Goal: Find specific page/section

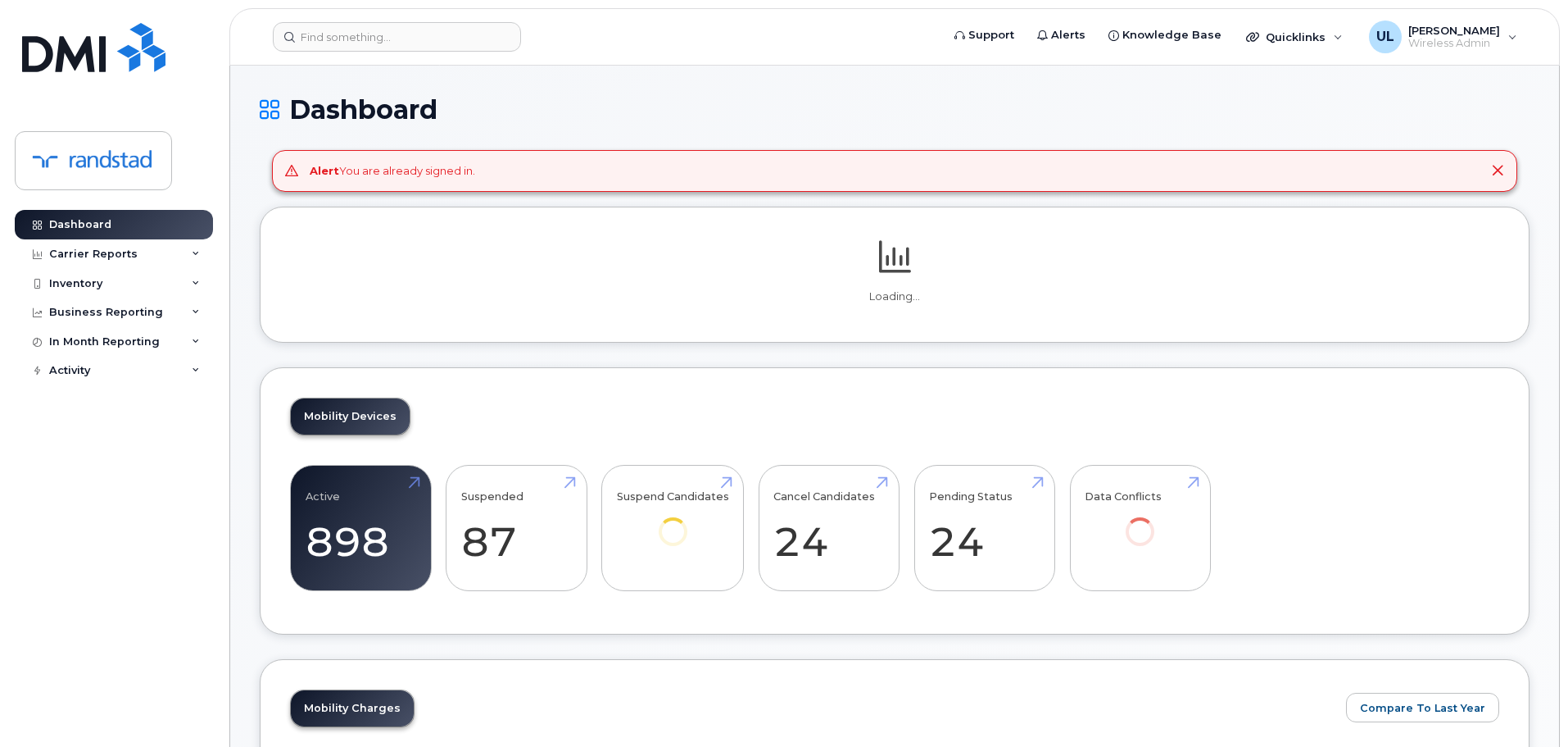
click at [456, 56] on header "Support Alerts Knowledge Base Quicklinks Suspend / Cancel Device Change SIM Car…" at bounding box center [894, 37] width 1331 height 58
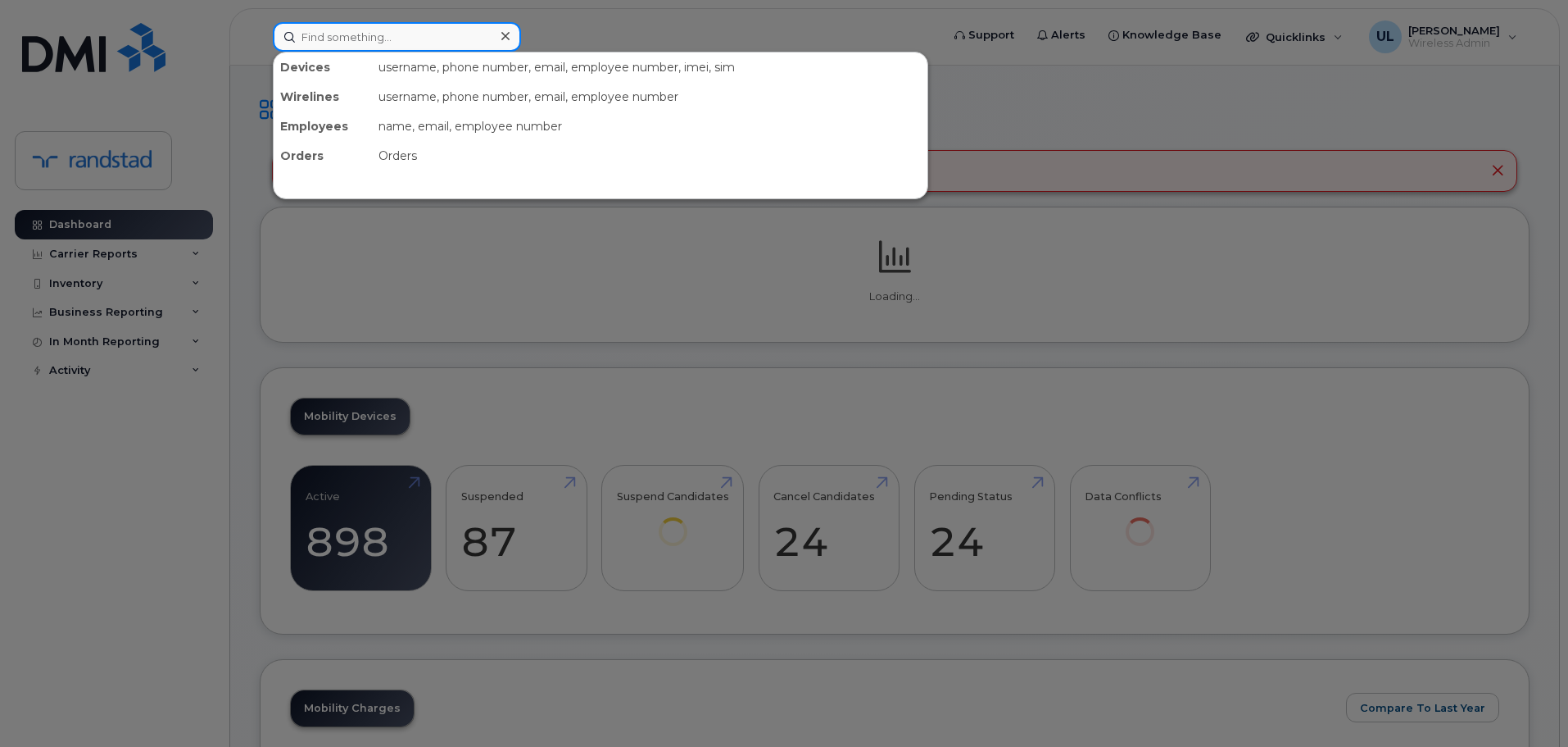
click at [441, 46] on input at bounding box center [397, 37] width 248 height 30
paste input "Corriveau"
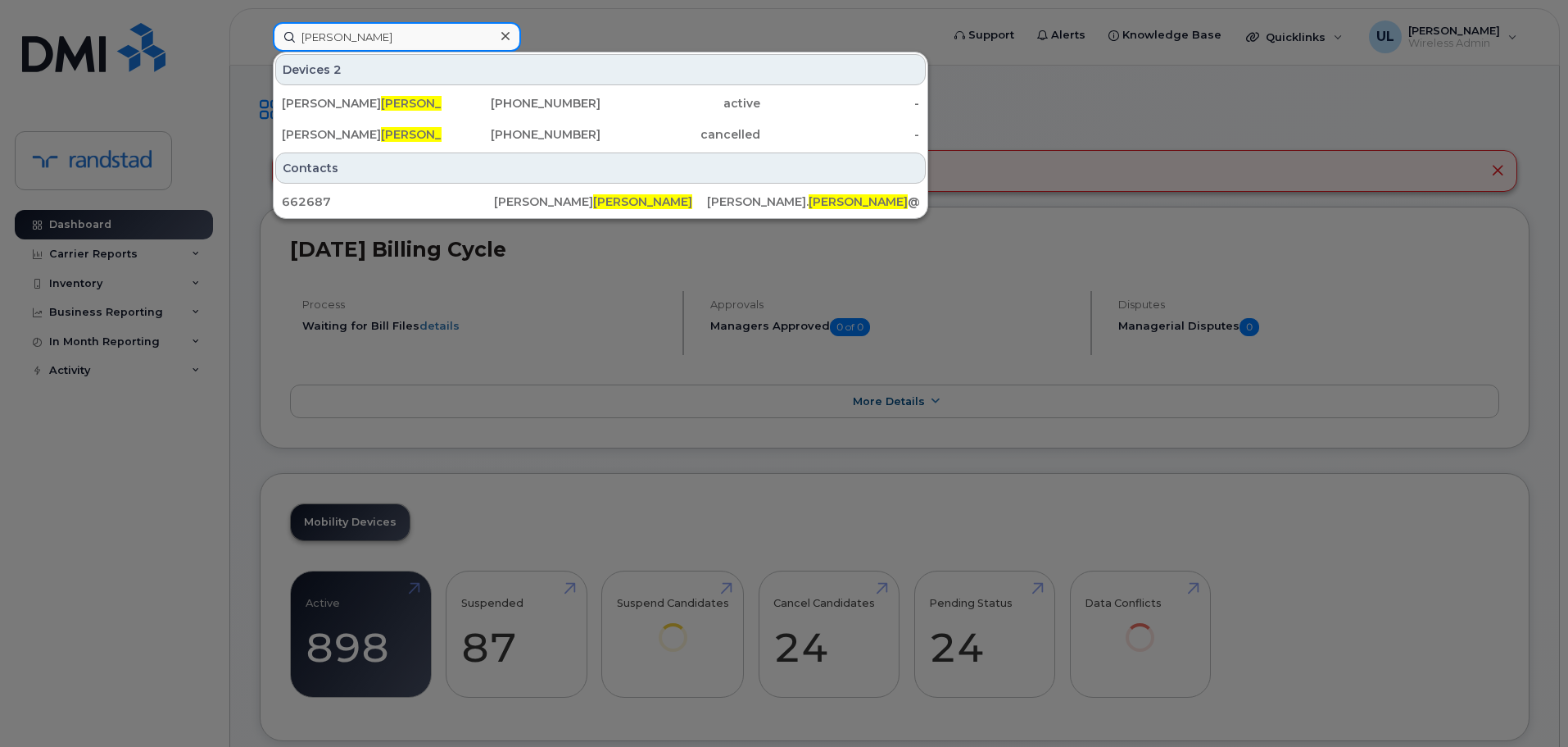
type input "Corriveau"
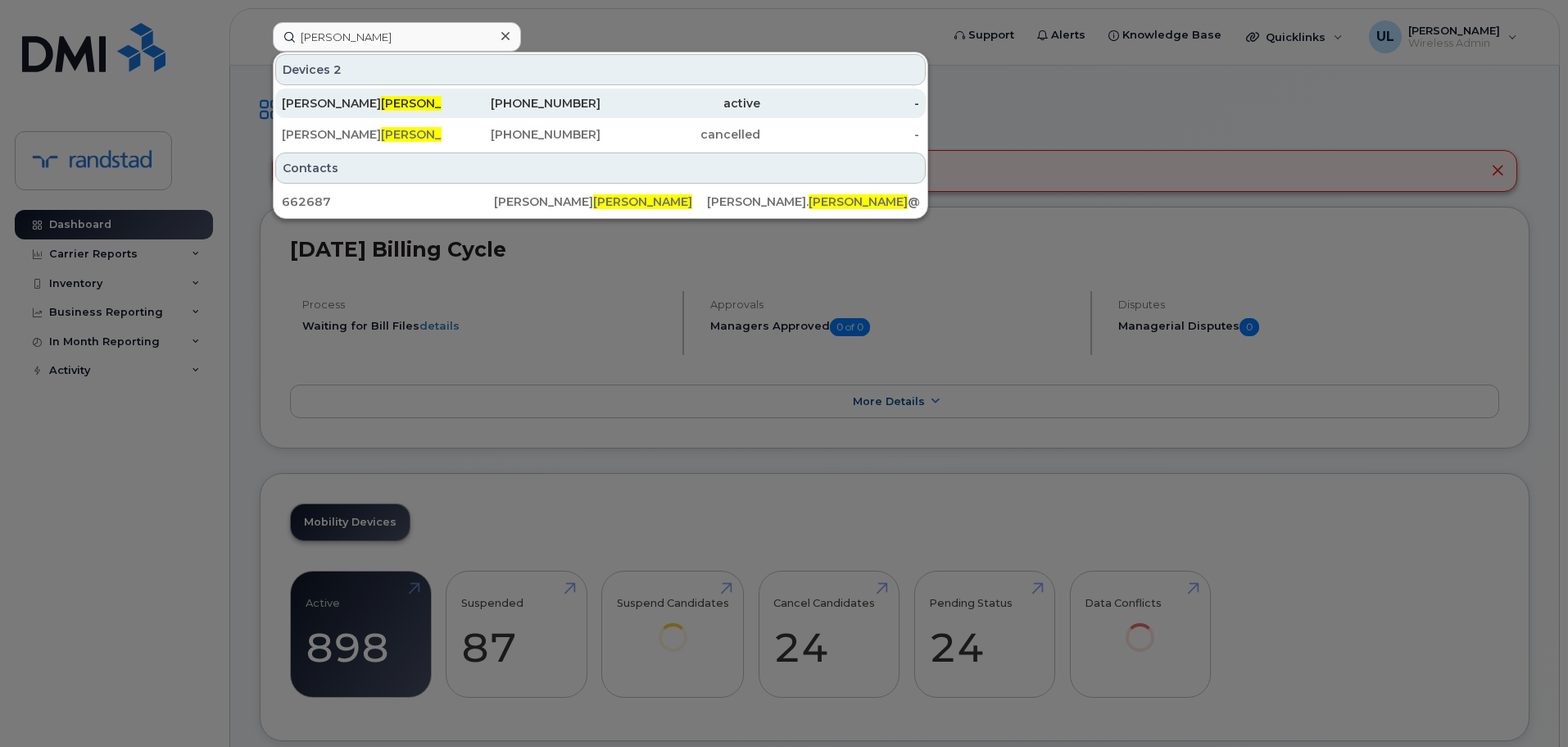
click at [428, 96] on div "Kim Corriveau" at bounding box center [361, 103] width 159 height 16
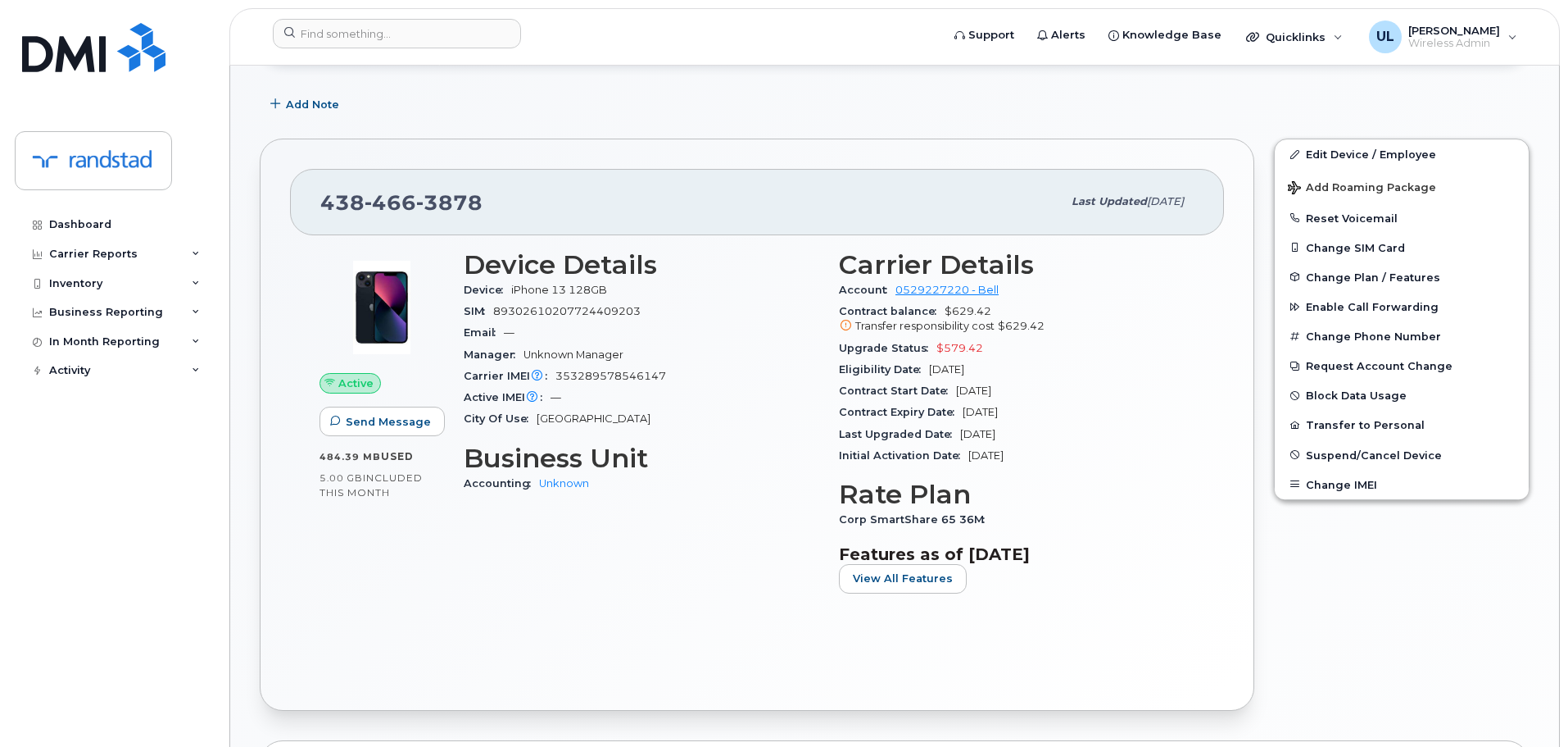
scroll to position [231, 0]
